Goal: Book appointment/travel/reservation

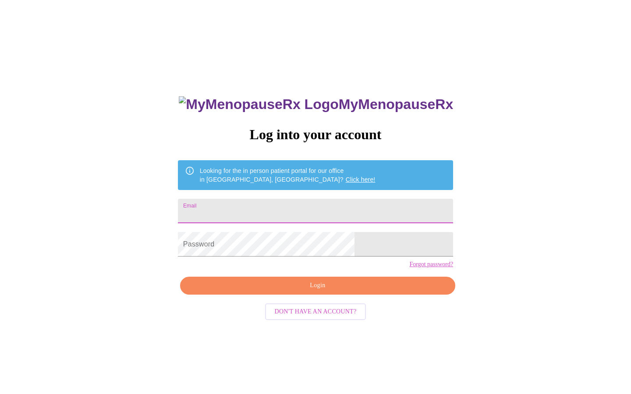
click at [336, 206] on input "Email" at bounding box center [315, 211] width 275 height 25
type input "[EMAIL_ADDRESS][DOMAIN_NAME]"
click at [333, 204] on input "[EMAIL_ADDRESS][DOMAIN_NAME]" at bounding box center [315, 211] width 275 height 25
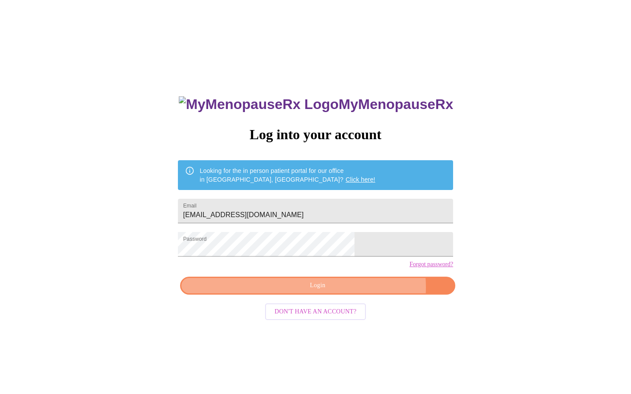
click at [352, 291] on span "Login" at bounding box center [317, 285] width 255 height 11
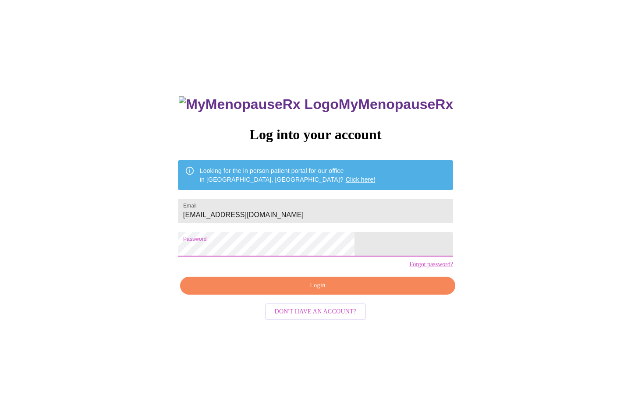
click at [328, 291] on span "Login" at bounding box center [317, 285] width 255 height 11
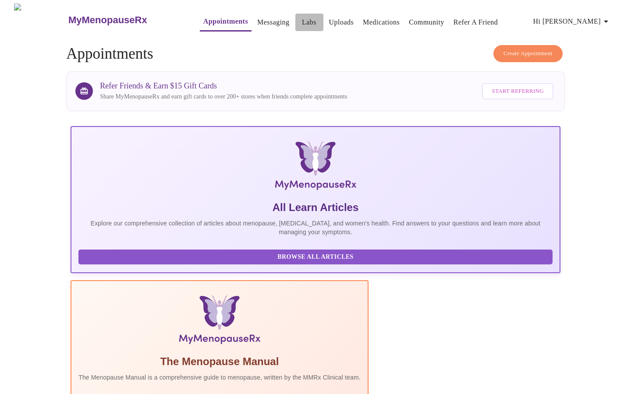
click at [302, 18] on link "Labs" at bounding box center [309, 22] width 14 height 12
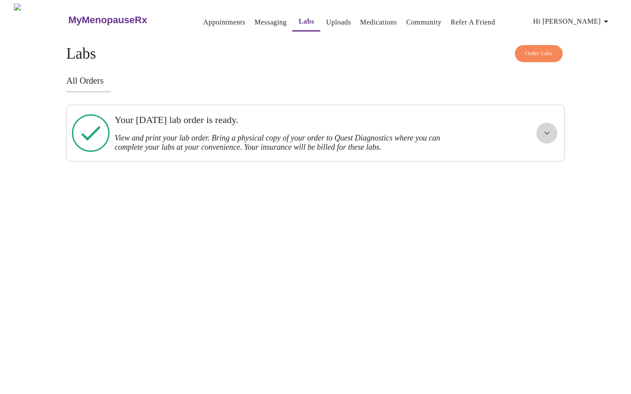
click at [545, 134] on icon "show more" at bounding box center [546, 133] width 11 height 11
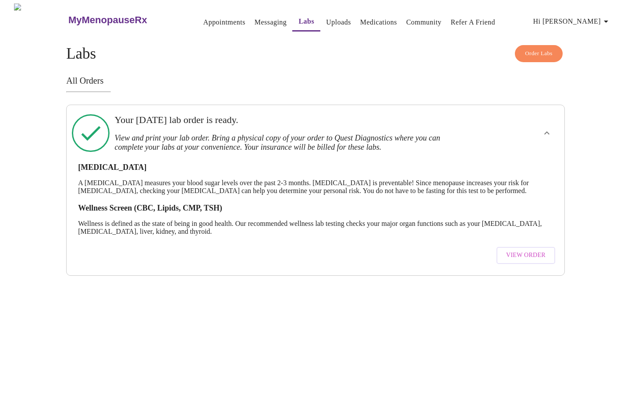
click at [528, 254] on span "View Order" at bounding box center [525, 255] width 39 height 11
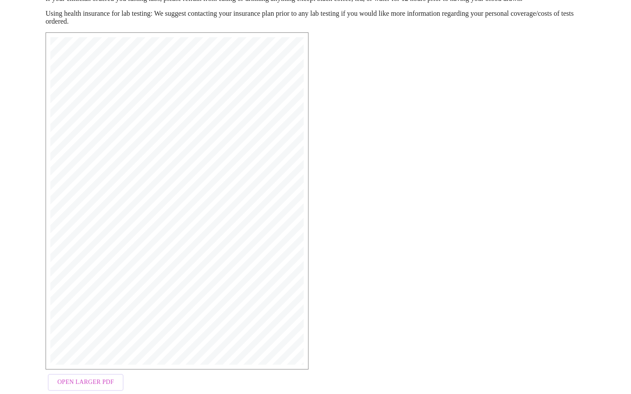
scroll to position [144, 0]
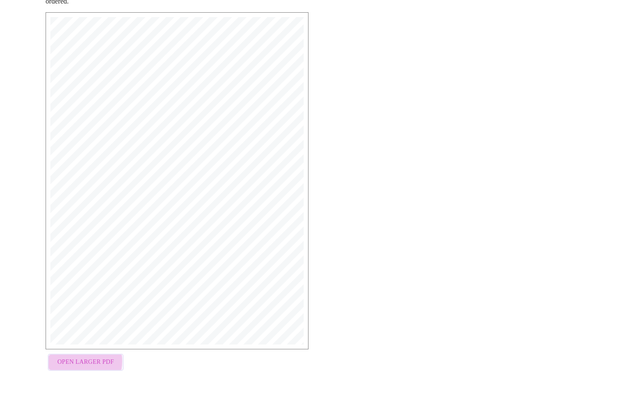
click at [71, 363] on span "Open Larger PDF" at bounding box center [85, 362] width 56 height 11
click at [491, 161] on div "MyMenopauseRx Medical Group [STREET_ADDRESS] Phone: [PHONE_NUMBER] Fax: [PHONE_…" at bounding box center [316, 193] width 554 height 377
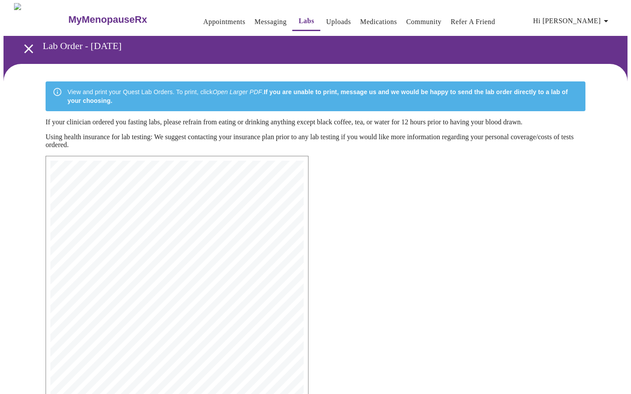
scroll to position [0, 0]
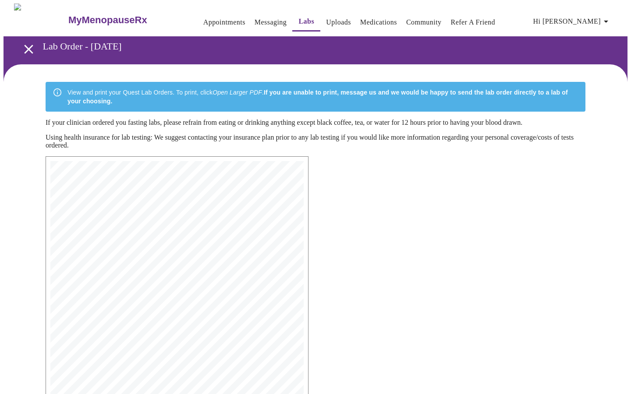
click at [203, 19] on link "Appointments" at bounding box center [224, 22] width 42 height 12
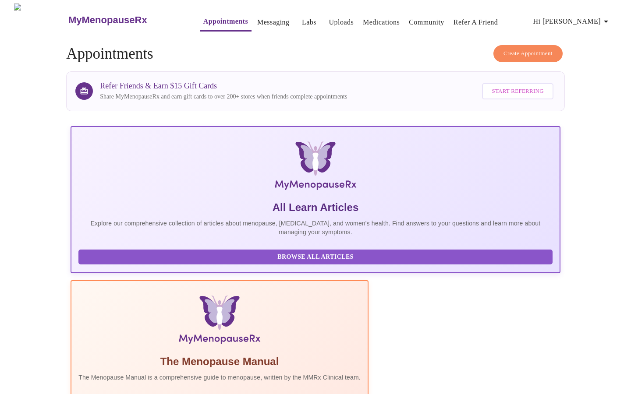
click at [538, 50] on span "Create Appointment" at bounding box center [527, 54] width 49 height 10
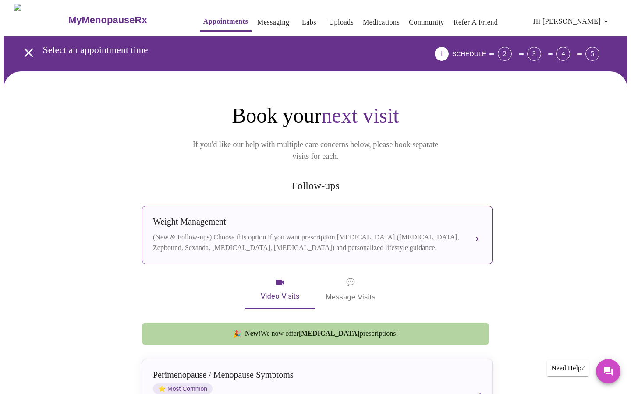
click at [370, 217] on div "Weight Management" at bounding box center [308, 222] width 311 height 10
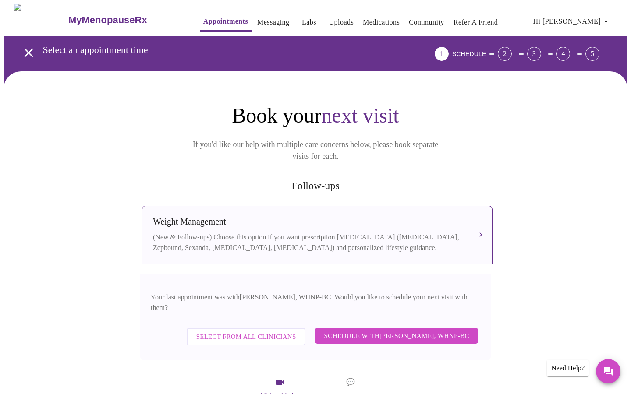
click at [453, 330] on span "Schedule with [PERSON_NAME], WHNP-BC" at bounding box center [396, 335] width 145 height 11
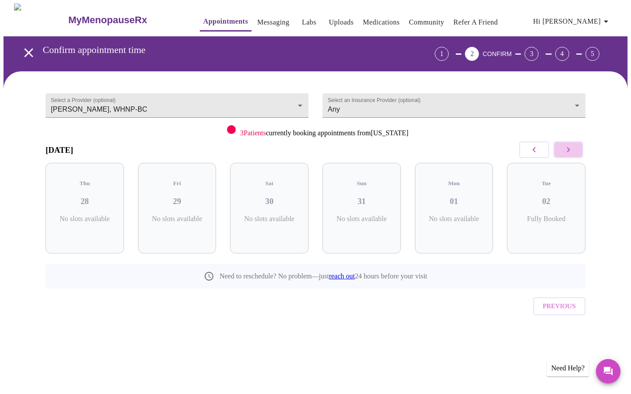
click at [577, 151] on button "button" at bounding box center [568, 149] width 30 height 17
click at [183, 200] on div "Mon 15 5 Slots Left ( 15 Total)" at bounding box center [177, 208] width 78 height 91
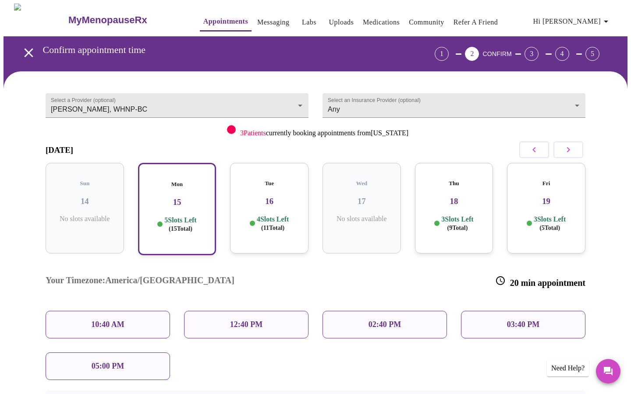
click at [134, 311] on div "10:40 AM" at bounding box center [108, 325] width 124 height 28
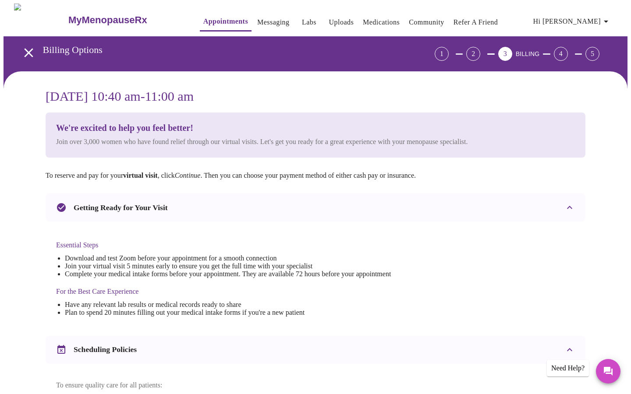
click at [598, 98] on div "[DATE] 10:40 am - 11:00 am We're excited to help you feel better! Join over 3,0…" at bounding box center [316, 346] width 624 height 551
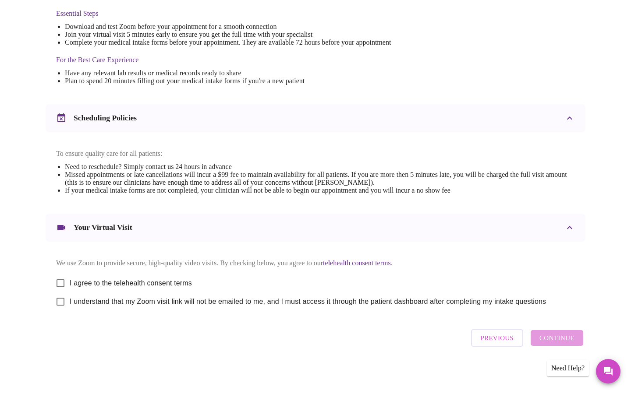
scroll to position [240, 0]
click at [62, 282] on input "I agree to the telehealth consent terms" at bounding box center [60, 283] width 18 height 18
checkbox input "true"
click at [61, 300] on input "I understand that my Zoom visit link will not be emailed to me, and I must acce…" at bounding box center [60, 302] width 18 height 18
checkbox input "true"
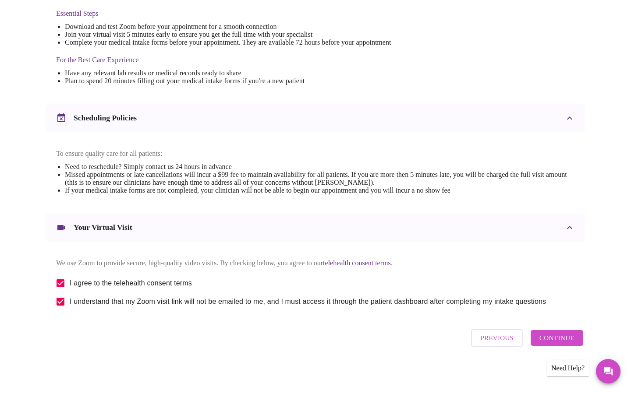
click at [557, 343] on span "Continue" at bounding box center [556, 337] width 35 height 11
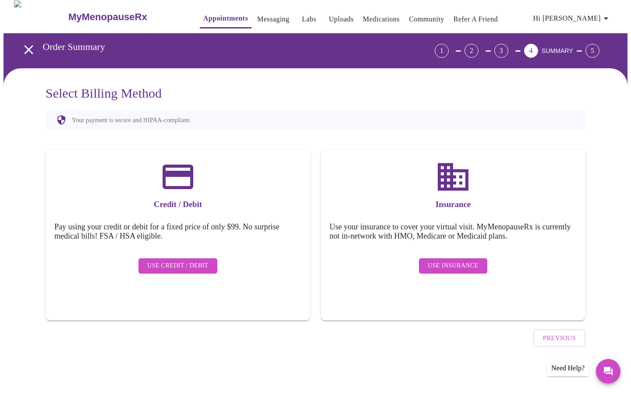
scroll to position [0, 0]
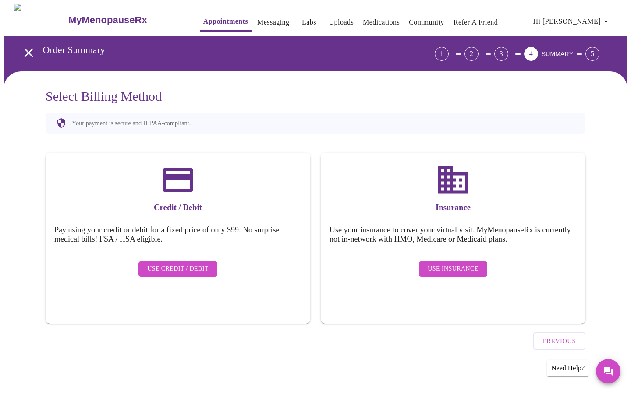
click at [445, 265] on span "Use Insurance" at bounding box center [452, 269] width 50 height 11
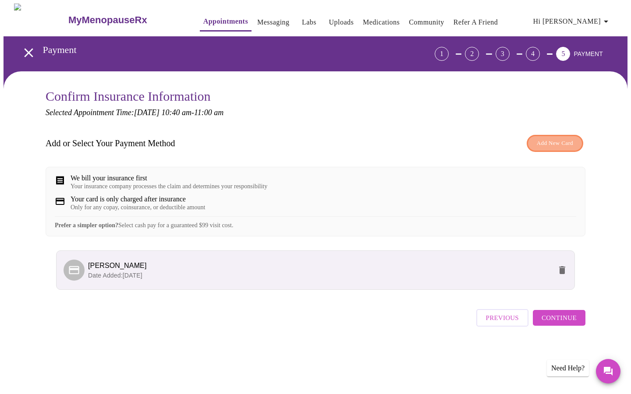
click at [548, 143] on span "Add New Card" at bounding box center [555, 143] width 36 height 10
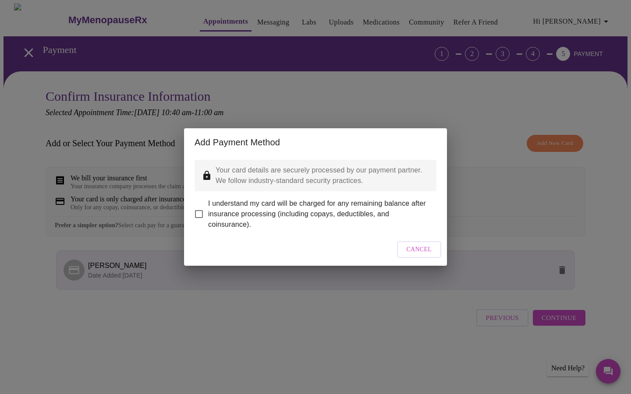
click at [196, 210] on input "I understand my card will be charged for any remaining balance after insurance …" at bounding box center [199, 214] width 18 height 18
checkbox input "true"
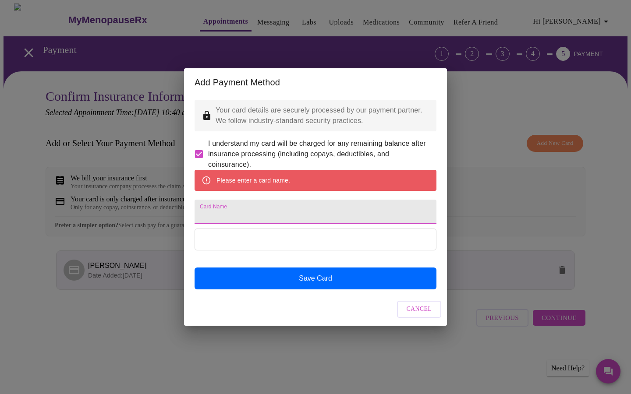
click at [262, 218] on input "Card Name" at bounding box center [315, 212] width 242 height 25
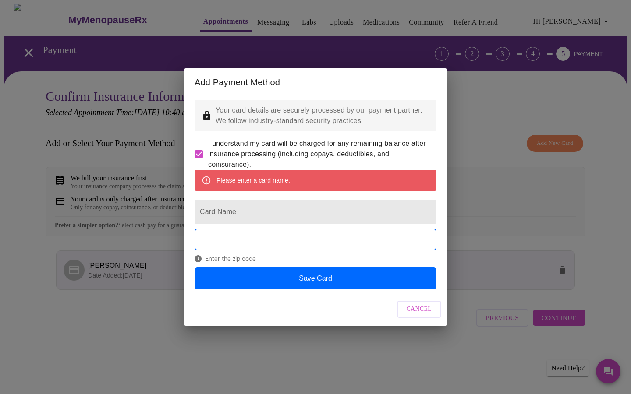
click at [316, 214] on input "Card Name" at bounding box center [315, 212] width 242 height 25
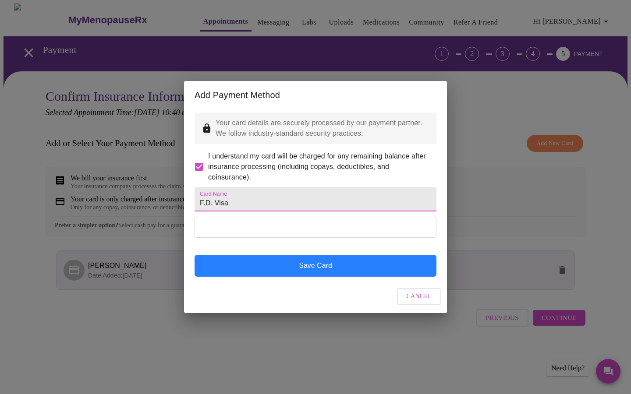
type input "F.D. Visa"
click at [364, 277] on button "Save Card" at bounding box center [315, 266] width 242 height 22
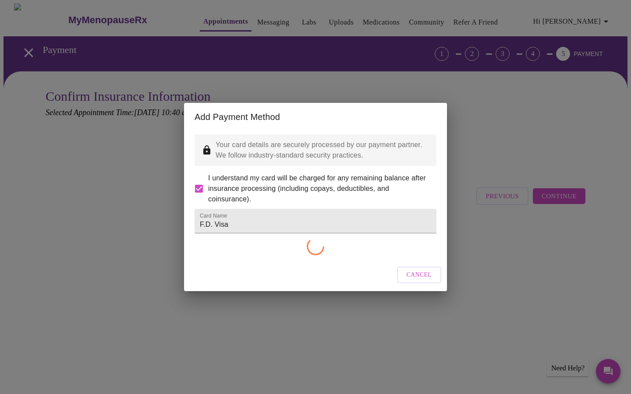
checkbox input "false"
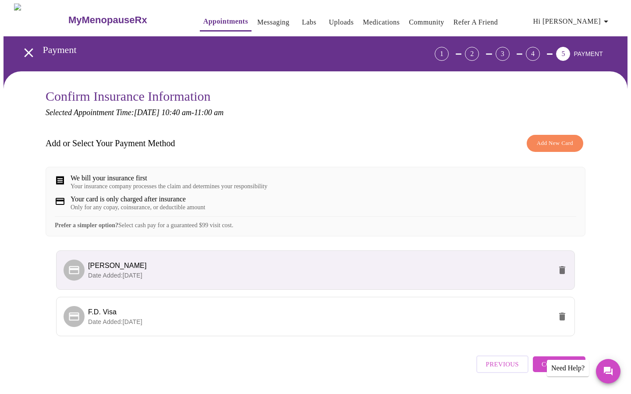
click at [546, 370] on span "Continue" at bounding box center [558, 364] width 35 height 11
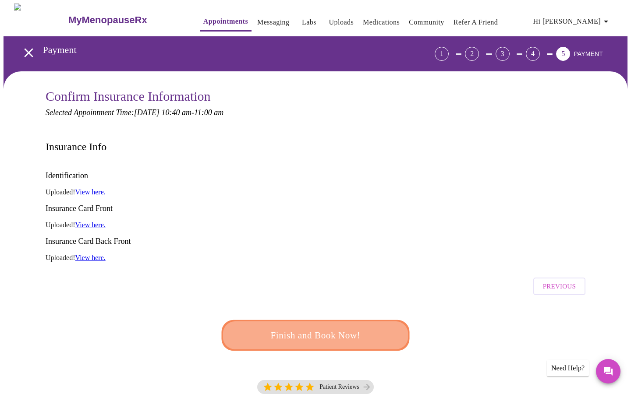
click at [319, 328] on span "Finish and Book Now!" at bounding box center [315, 336] width 162 height 16
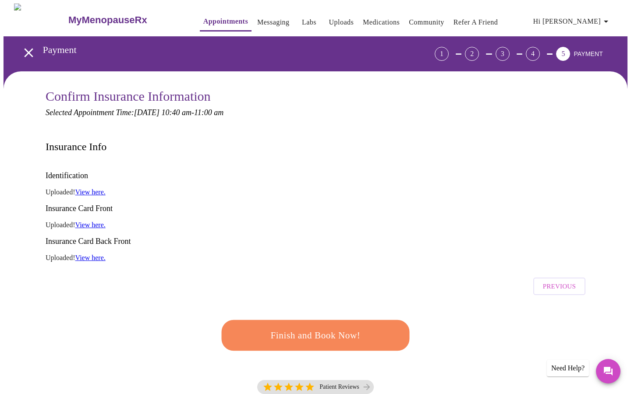
click at [106, 188] on link "View here." at bounding box center [90, 191] width 30 height 7
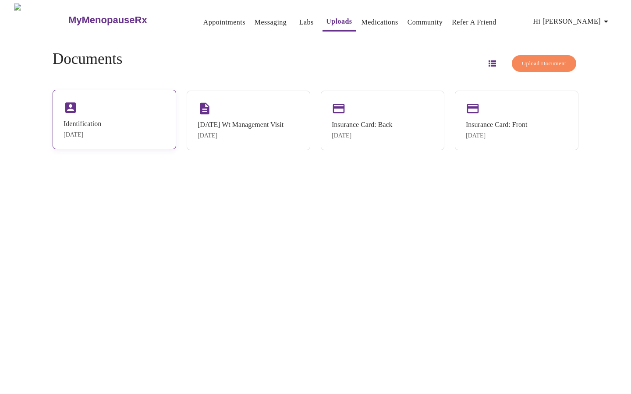
click at [101, 127] on div "Identification" at bounding box center [83, 124] width 38 height 8
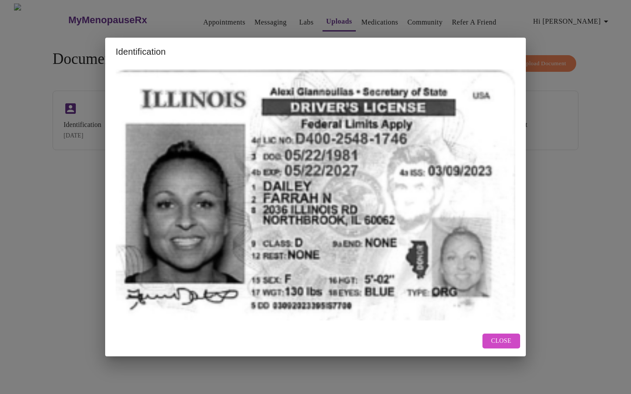
click at [500, 343] on span "Close" at bounding box center [501, 341] width 20 height 11
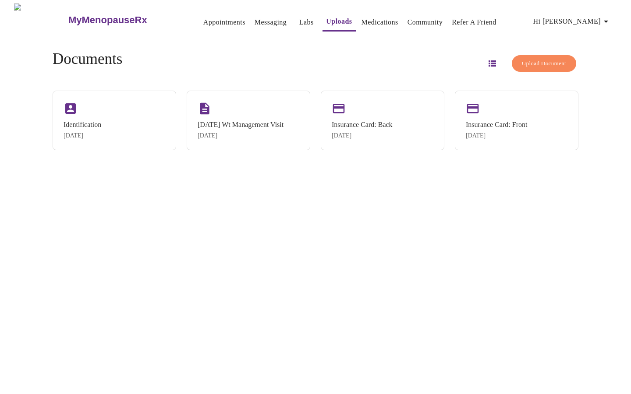
click at [534, 55] on button "Upload Document" at bounding box center [544, 63] width 64 height 17
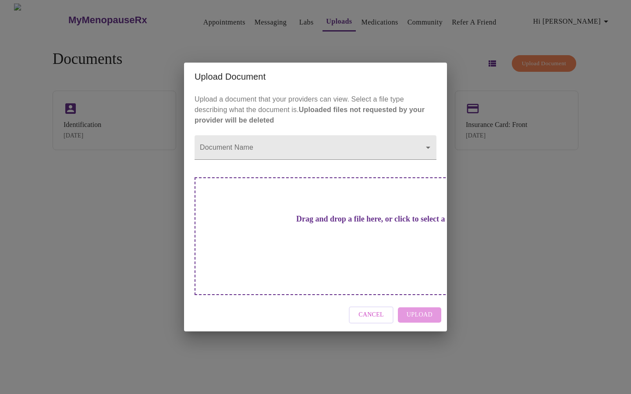
click at [385, 307] on button "Cancel" at bounding box center [371, 315] width 45 height 17
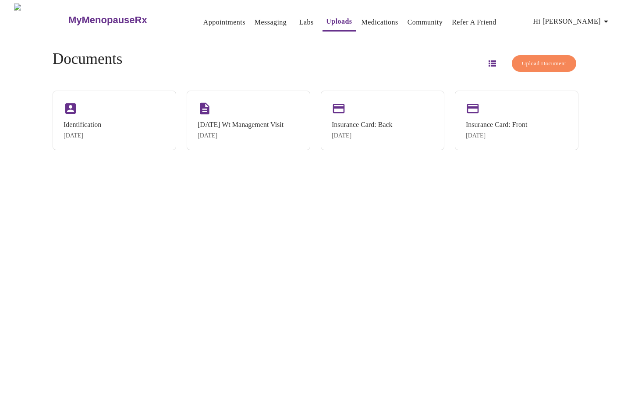
click at [498, 295] on div "MyMenopauseRx Appointments Messaging Labs Uploads Medications Community Refer a…" at bounding box center [316, 201] width 624 height 394
click at [212, 16] on link "Appointments" at bounding box center [224, 22] width 42 height 12
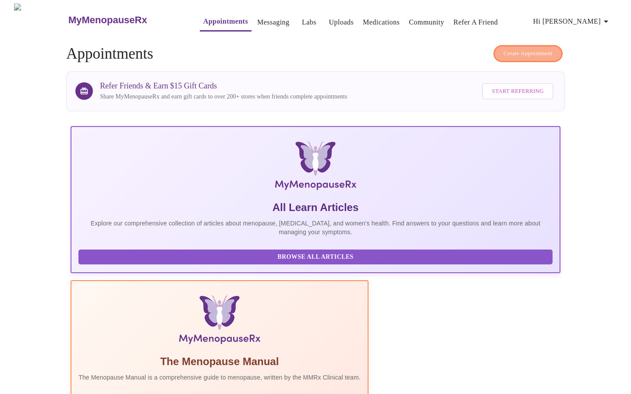
click at [521, 49] on span "Create Appointment" at bounding box center [527, 54] width 49 height 10
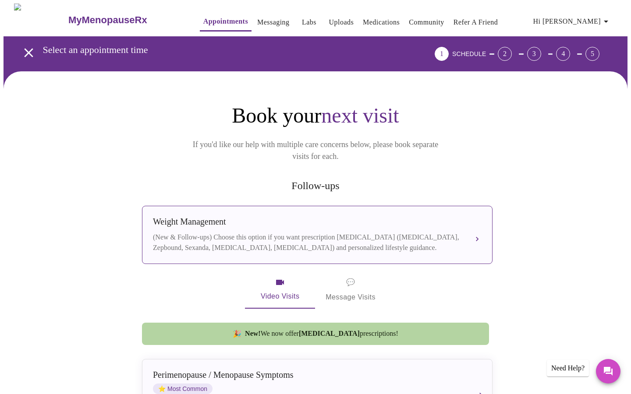
click at [438, 237] on div "(New & Follow-ups) Choose this option if you want prescription [MEDICAL_DATA] (…" at bounding box center [308, 242] width 311 height 21
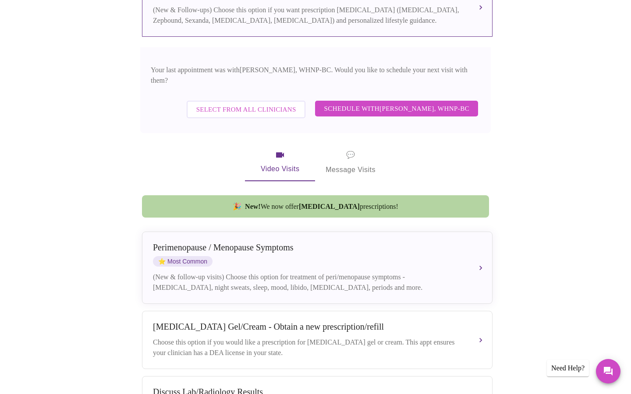
scroll to position [228, 0]
click at [388, 102] on span "Schedule with [PERSON_NAME], WHNP-BC" at bounding box center [396, 107] width 145 height 11
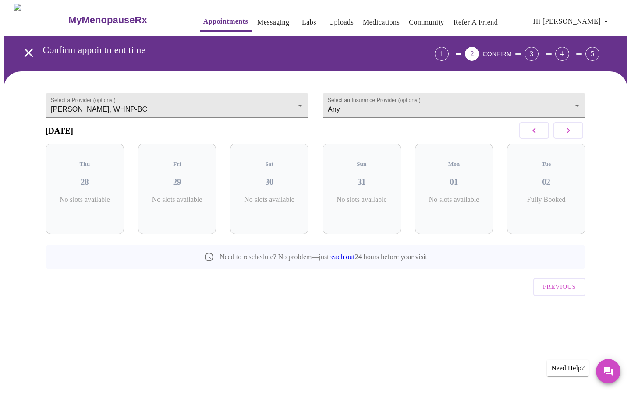
click at [572, 134] on icon "button" at bounding box center [568, 130] width 11 height 11
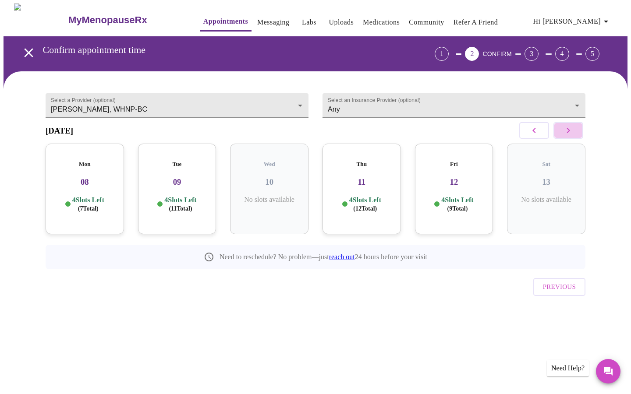
click at [572, 134] on icon "button" at bounding box center [568, 130] width 11 height 11
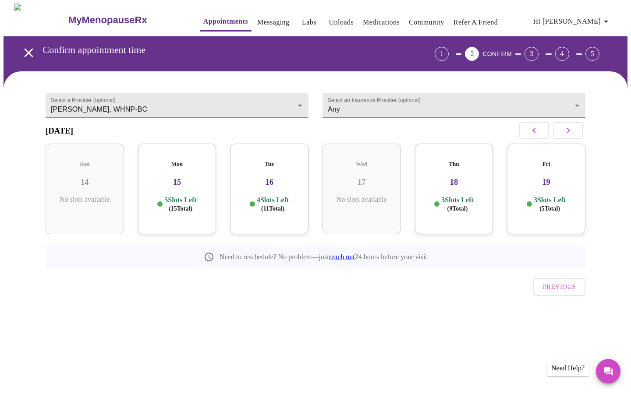
click at [173, 201] on p "5 Slots Left ( 15 Total)" at bounding box center [180, 204] width 32 height 17
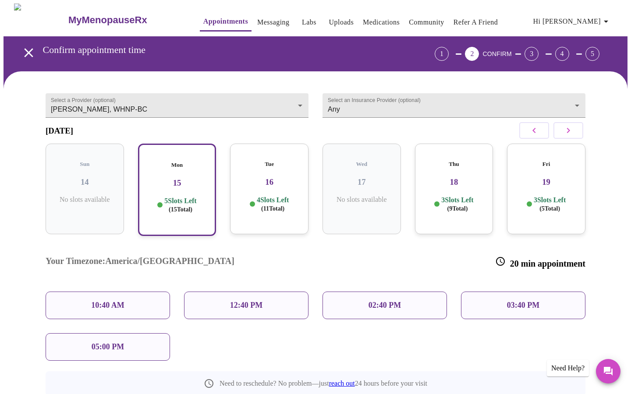
click at [122, 301] on p "10:40 AM" at bounding box center [107, 305] width 33 height 9
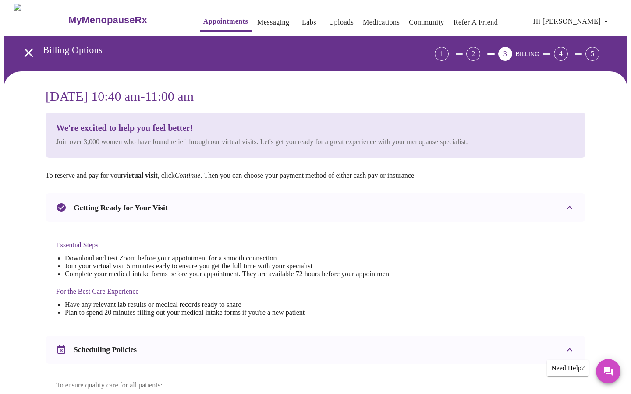
click at [448, 212] on div "Getting Ready for Your Visit" at bounding box center [316, 208] width 540 height 28
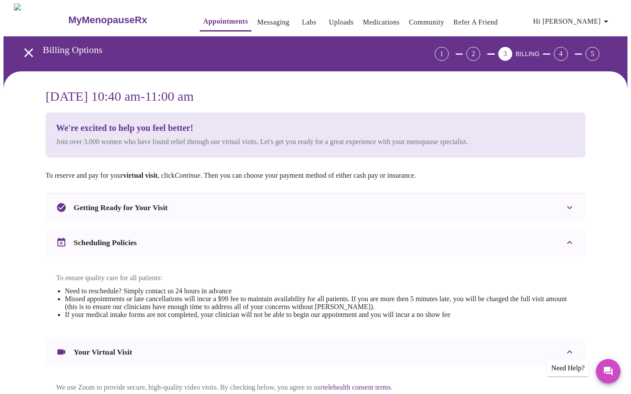
click at [556, 83] on div "[DATE] 10:40 am - 11:00 am We're excited to help you feel better! Join over 3,0…" at bounding box center [316, 293] width 624 height 444
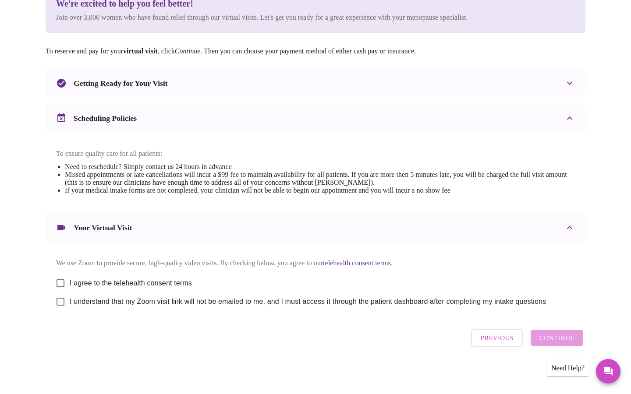
scroll to position [129, 0]
click at [62, 277] on input "I agree to the telehealth consent terms" at bounding box center [60, 283] width 18 height 18
checkbox input "true"
click at [60, 304] on input "I understand that my Zoom visit link will not be emailed to me, and I must acce…" at bounding box center [60, 302] width 18 height 18
checkbox input "true"
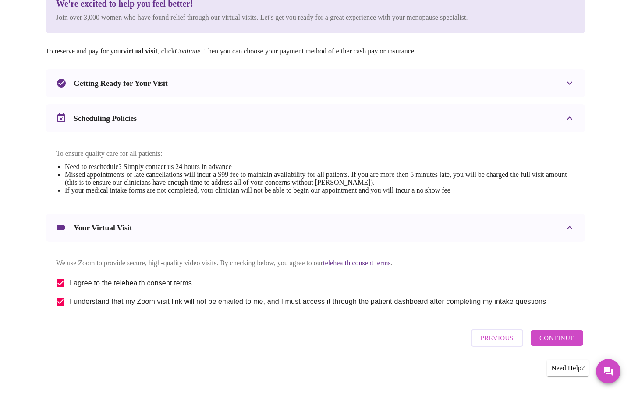
click at [566, 341] on span "Continue" at bounding box center [556, 337] width 35 height 11
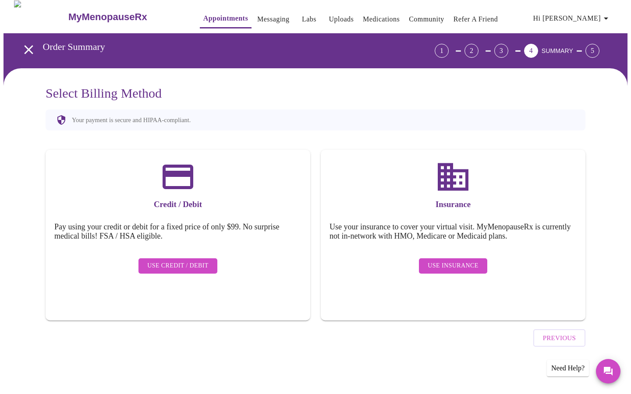
scroll to position [0, 0]
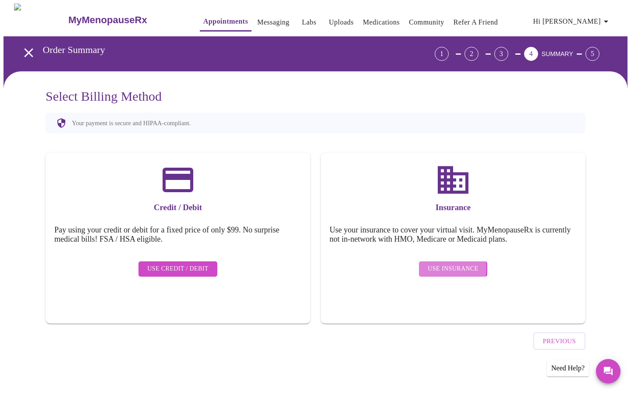
click at [444, 264] on span "Use Insurance" at bounding box center [452, 269] width 50 height 11
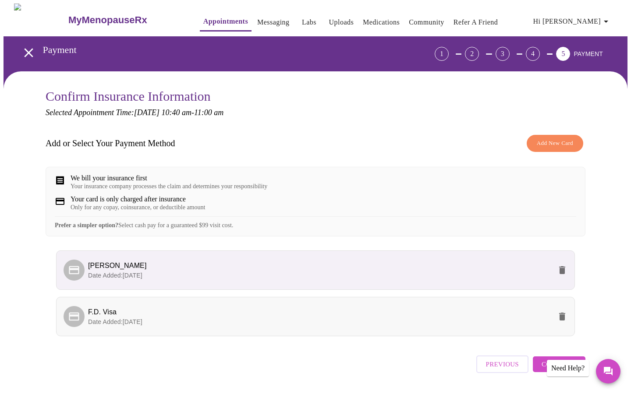
click at [440, 317] on span "F.D. Visa" at bounding box center [319, 312] width 463 height 11
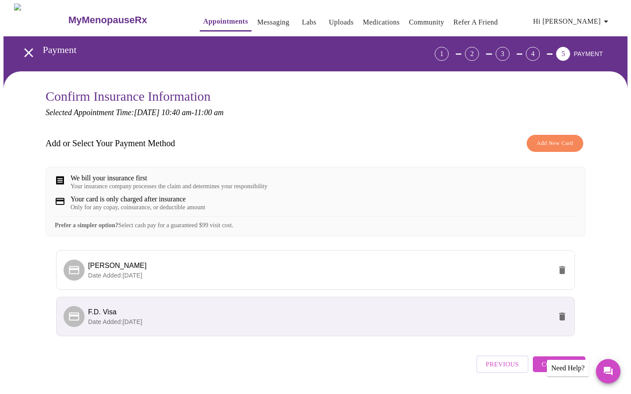
click at [557, 370] on span "Continue" at bounding box center [558, 364] width 35 height 11
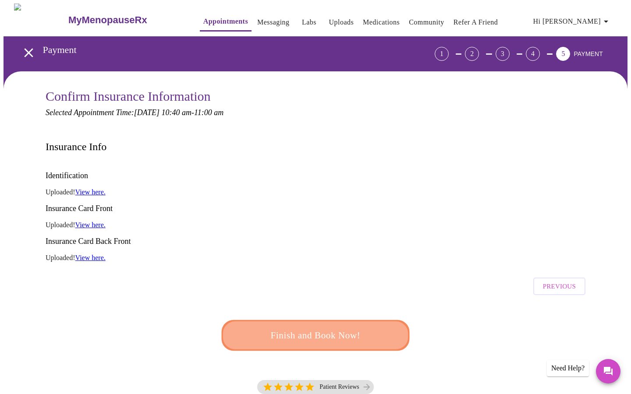
click at [356, 328] on span "Finish and Book Now!" at bounding box center [315, 336] width 162 height 16
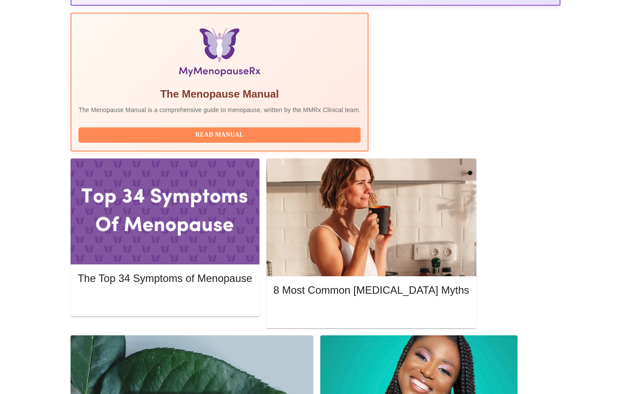
scroll to position [268, 0]
